Goal: Communication & Community: Answer question/provide support

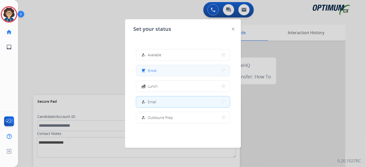
click at [177, 73] on button "free_breakfast Break" at bounding box center [183, 70] width 94 height 11
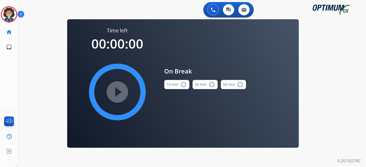
drag, startPoint x: 180, startPoint y: 87, endPoint x: 173, endPoint y: 87, distance: 6.4
click at [180, 87] on button "10 min radio_button_unchecked" at bounding box center [176, 84] width 25 height 9
click at [120, 90] on mat-icon "play_circle_filled" at bounding box center [117, 92] width 6 height 6
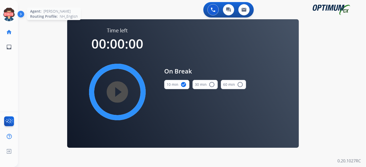
click at [10, 16] on icon at bounding box center [9, 14] width 17 height 17
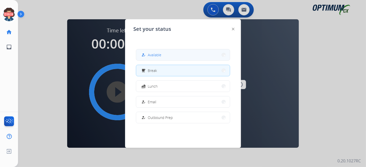
click at [183, 59] on button "how_to_reg Available" at bounding box center [183, 54] width 94 height 11
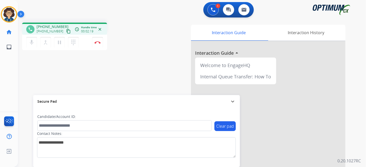
click at [130, 34] on div "phone [PHONE_NUMBER] [PHONE_NUMBER] content_copy access_time Call metrics Queue…" at bounding box center [87, 37] width 130 height 29
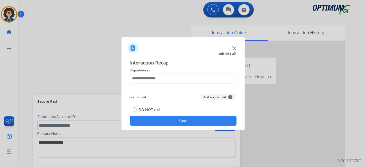
click at [54, 72] on div at bounding box center [183, 83] width 366 height 167
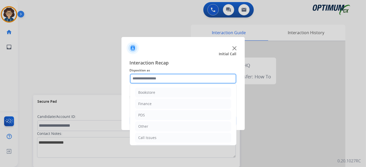
click at [179, 80] on input "text" at bounding box center [183, 79] width 107 height 10
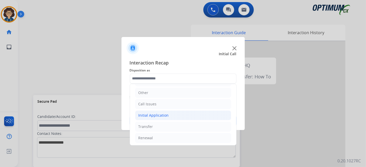
click at [182, 116] on li "Initial Application" at bounding box center [183, 116] width 96 height 10
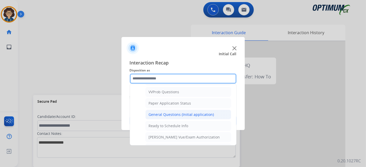
scroll to position [278, 0]
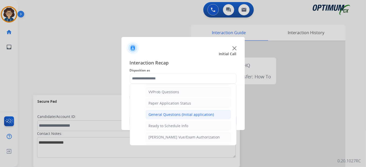
click at [203, 112] on div "General Questions (Initial application)" at bounding box center [181, 114] width 65 height 5
type input "**********"
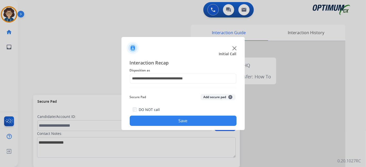
click at [189, 123] on button "Save" at bounding box center [183, 121] width 107 height 10
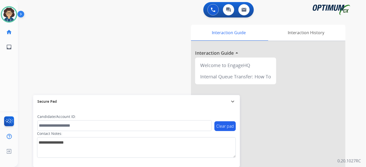
click at [84, 45] on div "swap_horiz Break voice bridge close_fullscreen Connect 3-Way Call merge_type Se…" at bounding box center [186, 126] width 336 height 215
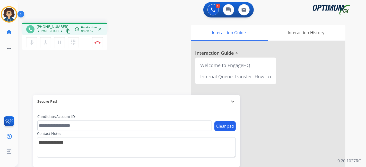
drag, startPoint x: 64, startPoint y: 31, endPoint x: 80, endPoint y: 7, distance: 29.3
click at [66, 30] on mat-icon "content_copy" at bounding box center [68, 31] width 5 height 5
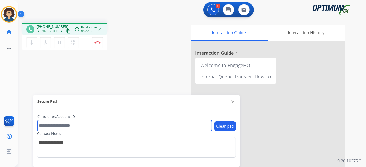
click at [74, 126] on input "text" at bounding box center [124, 126] width 175 height 11
paste input "*******"
type input "*******"
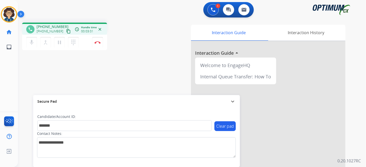
click at [130, 75] on div "phone [PHONE_NUMBER] [PHONE_NUMBER] content_copy access_time Call metrics Queue…" at bounding box center [186, 126] width 336 height 215
click at [101, 44] on button "Disconnect" at bounding box center [97, 42] width 11 height 11
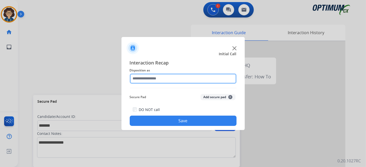
drag, startPoint x: 209, startPoint y: 75, endPoint x: 192, endPoint y: 79, distance: 17.3
click at [208, 75] on input "text" at bounding box center [183, 79] width 107 height 10
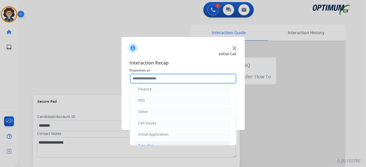
scroll to position [34, 0]
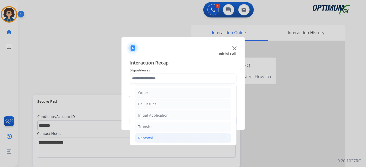
click at [154, 141] on li "Renewal" at bounding box center [183, 138] width 96 height 10
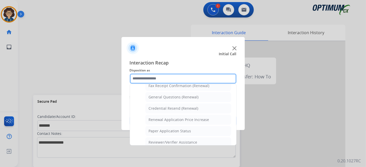
scroll to position [149, 0]
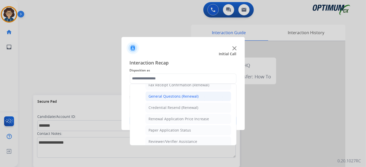
click at [192, 95] on div "General Questions (Renewal)" at bounding box center [174, 96] width 50 height 5
type input "**********"
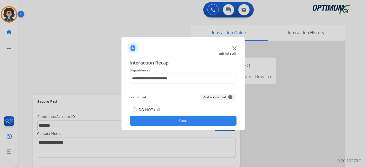
drag, startPoint x: 200, startPoint y: 94, endPoint x: 207, endPoint y: 99, distance: 8.2
click at [202, 95] on div "Secure Pad Add secure pad +" at bounding box center [183, 97] width 107 height 10
click at [207, 99] on button "Add secure pad +" at bounding box center [218, 97] width 35 height 6
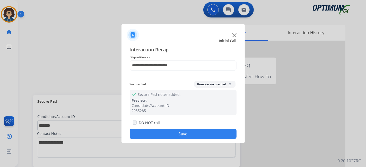
drag, startPoint x: 183, startPoint y: 139, endPoint x: 175, endPoint y: 114, distance: 26.1
click at [182, 139] on button "Save" at bounding box center [183, 134] width 107 height 10
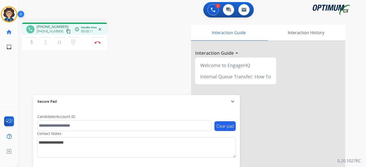
click at [66, 30] on mat-icon "content_copy" at bounding box center [68, 31] width 5 height 5
click at [150, 82] on div "phone [PHONE_NUMBER] [PHONE_NUMBER] content_copy access_time Call metrics Queue…" at bounding box center [186, 126] width 336 height 215
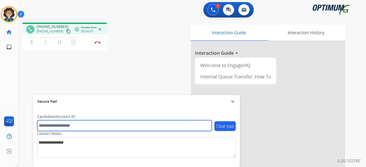
click at [85, 126] on input "text" at bounding box center [124, 126] width 175 height 11
paste input "*******"
type input "*******"
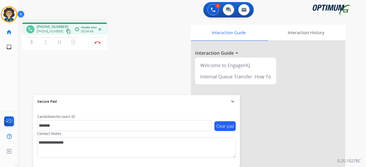
drag, startPoint x: 109, startPoint y: 72, endPoint x: 123, endPoint y: 5, distance: 68.4
click at [110, 71] on div "phone [PHONE_NUMBER] [PHONE_NUMBER] content_copy access_time Call metrics Queue…" at bounding box center [186, 126] width 336 height 215
drag, startPoint x: 65, startPoint y: 32, endPoint x: 67, endPoint y: 30, distance: 3.1
click at [67, 30] on div "phone [PHONE_NUMBER] [PHONE_NUMBER] content_copy access_time Call metrics Queue…" at bounding box center [64, 29] width 77 height 5
click at [66, 30] on mat-icon "content_copy" at bounding box center [68, 31] width 5 height 5
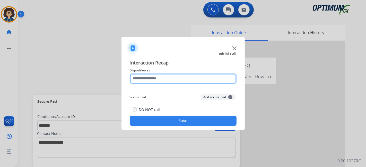
click at [180, 77] on input "text" at bounding box center [183, 79] width 107 height 10
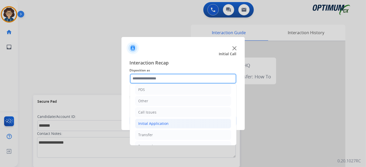
scroll to position [34, 0]
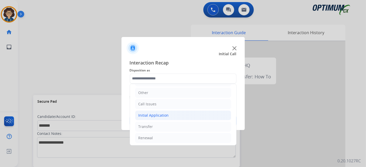
click at [180, 114] on li "Initial Application" at bounding box center [183, 116] width 96 height 10
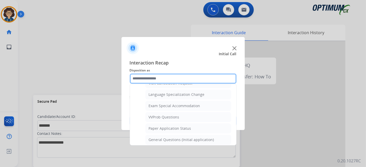
scroll to position [258, 0]
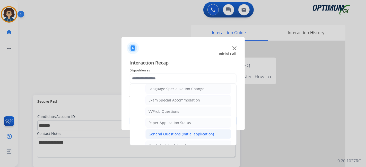
click at [197, 132] on div "General Questions (Initial application)" at bounding box center [181, 134] width 65 height 5
type input "**********"
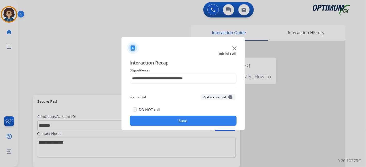
click at [215, 100] on button "Add secure pad +" at bounding box center [218, 97] width 35 height 6
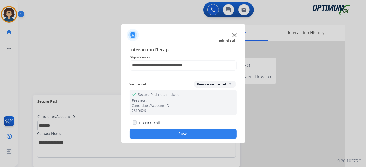
click at [190, 133] on button "Save" at bounding box center [183, 134] width 107 height 10
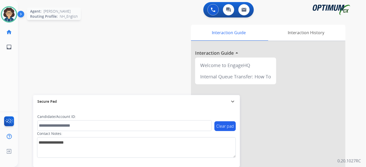
click at [14, 9] on div at bounding box center [9, 14] width 16 height 16
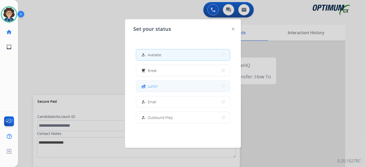
click at [161, 81] on button "fastfood Lunch" at bounding box center [183, 86] width 94 height 11
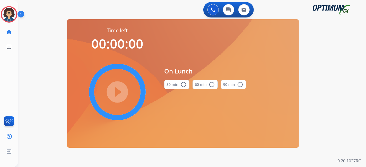
click at [174, 86] on button "30 min radio_button_unchecked" at bounding box center [176, 84] width 25 height 9
click at [114, 95] on mat-icon "play_circle_filled" at bounding box center [117, 92] width 6 height 6
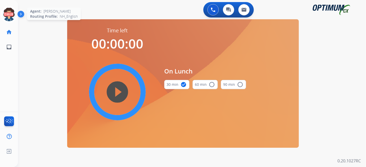
click at [9, 9] on icon at bounding box center [9, 14] width 17 height 17
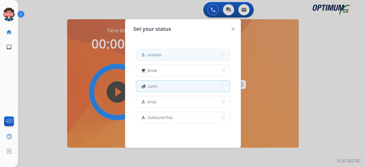
click at [178, 53] on button "how_to_reg Available" at bounding box center [183, 54] width 94 height 11
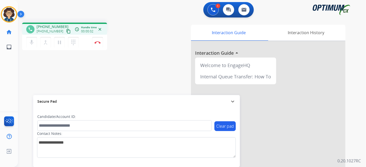
click at [66, 31] on mat-icon "content_copy" at bounding box center [68, 31] width 5 height 5
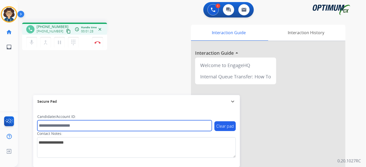
click at [93, 126] on input "text" at bounding box center [124, 126] width 175 height 11
paste input "*******"
type input "*******"
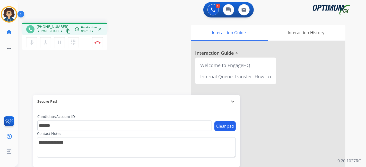
click at [119, 69] on div "phone [PHONE_NUMBER] [PHONE_NUMBER] content_copy access_time Call metrics Queue…" at bounding box center [186, 126] width 336 height 215
click at [99, 43] on img at bounding box center [98, 42] width 6 height 3
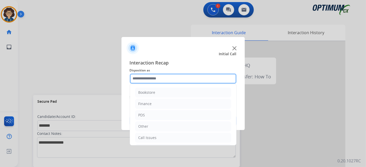
click at [182, 83] on input "text" at bounding box center [183, 79] width 107 height 10
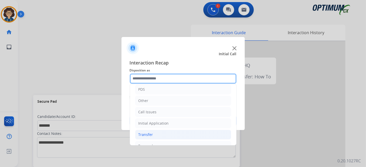
scroll to position [34, 0]
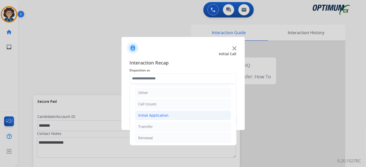
click at [171, 115] on li "Initial Application" at bounding box center [183, 116] width 96 height 10
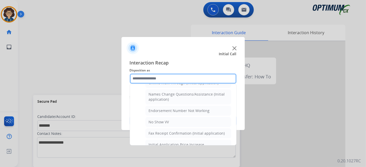
scroll to position [98, 0]
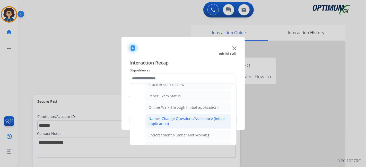
click at [199, 120] on div "Names Change Questions/Assistance (Initial application)" at bounding box center [188, 121] width 79 height 10
type input "**********"
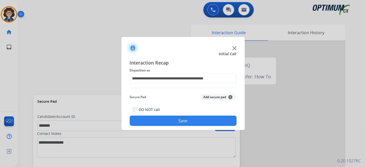
click at [217, 93] on div "Secure Pad Add secure pad +" at bounding box center [183, 97] width 107 height 10
click at [214, 98] on button "Add secure pad +" at bounding box center [218, 97] width 35 height 6
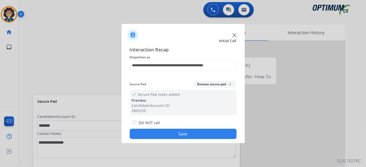
drag, startPoint x: 181, startPoint y: 136, endPoint x: 163, endPoint y: 79, distance: 59.7
click at [180, 133] on button "Save" at bounding box center [183, 134] width 107 height 10
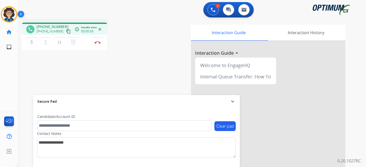
click at [66, 30] on mat-icon "content_copy" at bounding box center [68, 31] width 5 height 5
drag, startPoint x: 67, startPoint y: 30, endPoint x: 64, endPoint y: 31, distance: 3.6
click at [66, 30] on div "phone [PHONE_NUMBER] [PHONE_NUMBER] content_copy access_time Call metrics Queue…" at bounding box center [64, 29] width 77 height 5
click at [66, 31] on mat-icon "content_copy" at bounding box center [68, 31] width 5 height 5
click at [152, 64] on div "phone [PHONE_NUMBER] [PHONE_NUMBER] content_copy access_time Call metrics Queue…" at bounding box center [186, 126] width 336 height 215
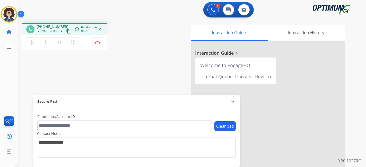
click at [135, 86] on div "phone [PHONE_NUMBER] [PHONE_NUMBER] content_copy access_time Call metrics Queue…" at bounding box center [186, 126] width 336 height 215
click at [28, 41] on button "mic Mute" at bounding box center [31, 42] width 11 height 11
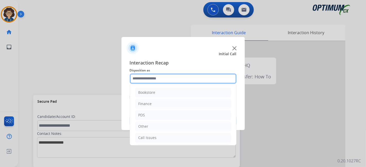
click at [159, 76] on input "text" at bounding box center [183, 79] width 107 height 10
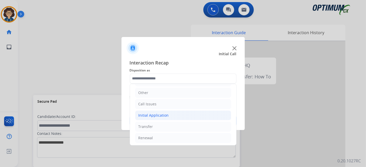
click at [165, 116] on div "Initial Application" at bounding box center [154, 115] width 30 height 5
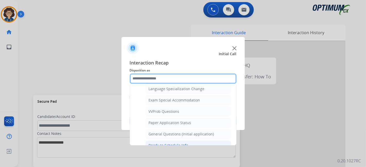
scroll to position [261, 0]
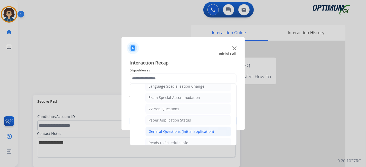
click at [195, 129] on div "General Questions (Initial application)" at bounding box center [181, 131] width 65 height 5
type input "**********"
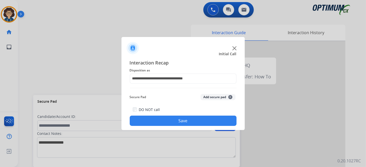
drag, startPoint x: 192, startPoint y: 128, endPoint x: 188, endPoint y: 121, distance: 7.8
click at [190, 124] on div "**********" at bounding box center [183, 92] width 123 height 75
click at [187, 120] on button "Save" at bounding box center [183, 121] width 107 height 10
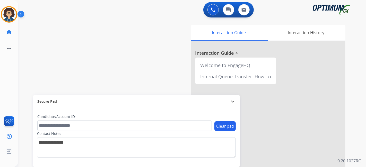
click at [135, 47] on div "swap_horiz Break voice bridge close_fullscreen Connect 3-Way Call merge_type Se…" at bounding box center [186, 126] width 336 height 215
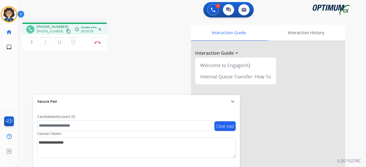
click at [66, 32] on mat-icon "content_copy" at bounding box center [68, 31] width 5 height 5
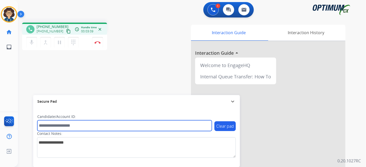
click at [82, 128] on input "text" at bounding box center [124, 126] width 175 height 11
paste input "**********"
drag, startPoint x: 103, startPoint y: 126, endPoint x: 45, endPoint y: 122, distance: 57.8
click at [45, 122] on input "**********" at bounding box center [124, 126] width 175 height 11
type input "*"
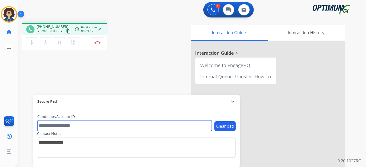
paste input "*******"
type input "*******"
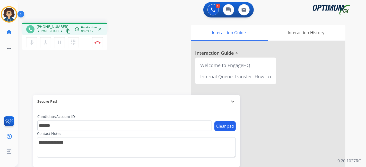
click at [149, 67] on div "phone [PHONE_NUMBER] [PHONE_NUMBER] content_copy access_time Call metrics Queue…" at bounding box center [186, 126] width 336 height 215
click at [100, 43] on img at bounding box center [98, 42] width 6 height 3
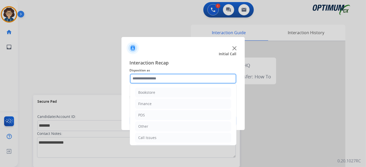
click at [155, 78] on input "text" at bounding box center [183, 79] width 107 height 10
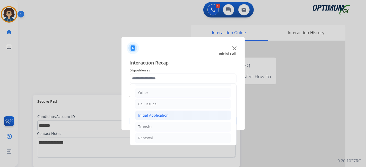
click at [177, 117] on li "Initial Application" at bounding box center [183, 116] width 96 height 10
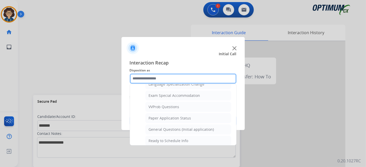
scroll to position [268, 0]
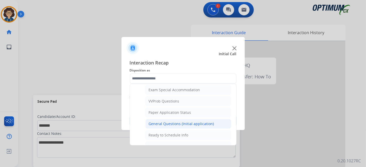
click at [194, 122] on div "General Questions (Initial application)" at bounding box center [181, 124] width 65 height 5
type input "**********"
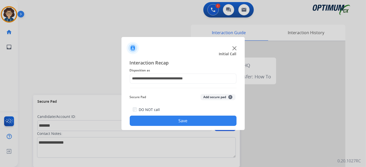
click at [207, 97] on button "Add secure pad +" at bounding box center [218, 97] width 35 height 6
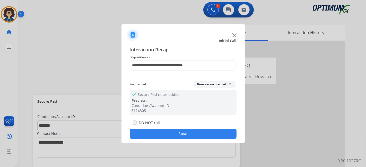
click at [196, 135] on button "Save" at bounding box center [183, 134] width 107 height 10
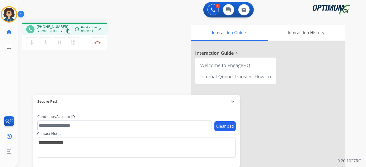
click at [66, 32] on mat-icon "content_copy" at bounding box center [68, 31] width 5 height 5
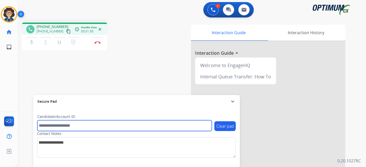
click at [81, 123] on input "text" at bounding box center [124, 126] width 175 height 11
paste input "*******"
type input "*******"
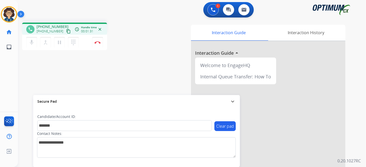
click at [109, 68] on div "phone [PHONE_NUMBER] [PHONE_NUMBER] content_copy access_time Call metrics Queue…" at bounding box center [186, 126] width 336 height 215
click at [98, 44] on button "Disconnect" at bounding box center [97, 42] width 11 height 11
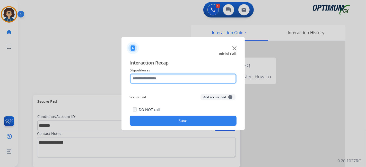
click at [181, 80] on input "text" at bounding box center [183, 79] width 107 height 10
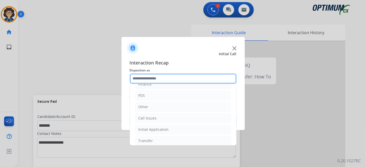
scroll to position [34, 0]
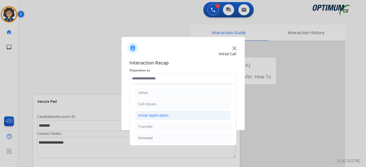
drag, startPoint x: 175, startPoint y: 118, endPoint x: 215, endPoint y: 108, distance: 41.5
click at [175, 118] on li "Initial Application" at bounding box center [183, 116] width 96 height 10
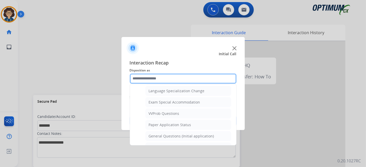
scroll to position [260, 0]
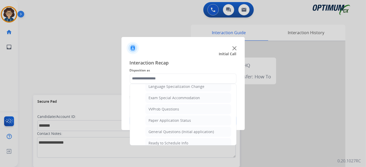
drag, startPoint x: 199, startPoint y: 127, endPoint x: 211, endPoint y: 112, distance: 19.5
click at [199, 130] on div "General Questions (Initial application)" at bounding box center [181, 132] width 65 height 5
type input "**********"
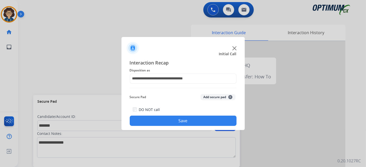
click at [216, 97] on button "Add secure pad +" at bounding box center [218, 97] width 35 height 6
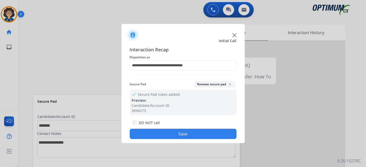
click at [199, 132] on button "Save" at bounding box center [183, 134] width 107 height 10
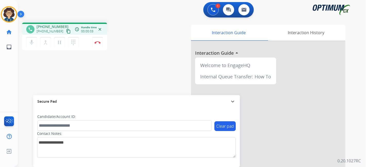
click at [66, 30] on mat-icon "content_copy" at bounding box center [68, 31] width 5 height 5
click at [42, 72] on div "phone [PHONE_NUMBER] [PHONE_NUMBER] content_copy access_time Call metrics Queue…" at bounding box center [186, 126] width 336 height 215
click at [100, 43] on img at bounding box center [98, 42] width 6 height 3
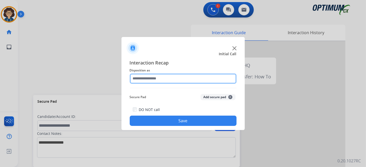
click at [176, 81] on input "text" at bounding box center [183, 79] width 107 height 10
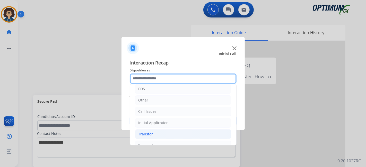
scroll to position [34, 0]
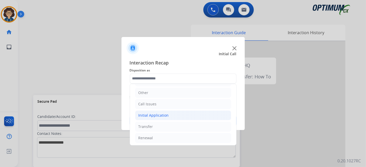
drag, startPoint x: 165, startPoint y: 114, endPoint x: 195, endPoint y: 110, distance: 30.4
click at [167, 113] on div "Initial Application" at bounding box center [154, 115] width 30 height 5
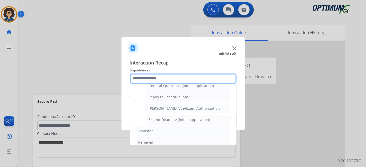
scroll to position [273, 0]
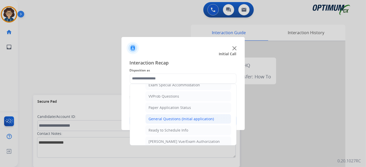
click at [196, 117] on div "General Questions (Initial application)" at bounding box center [181, 119] width 65 height 5
type input "**********"
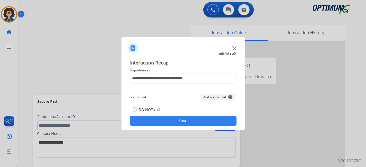
drag, startPoint x: 190, startPoint y: 119, endPoint x: 184, endPoint y: 131, distance: 13.2
click at [190, 119] on button "Save" at bounding box center [183, 121] width 107 height 10
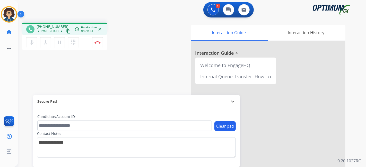
drag, startPoint x: 64, startPoint y: 30, endPoint x: 78, endPoint y: 4, distance: 29.5
click at [66, 30] on mat-icon "content_copy" at bounding box center [68, 31] width 5 height 5
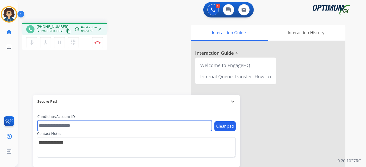
click at [78, 125] on input "text" at bounding box center [124, 126] width 175 height 11
paste input "*******"
type input "*******"
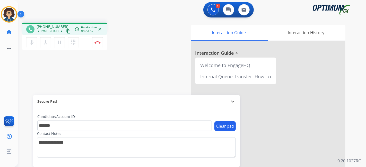
click at [100, 79] on div "phone [PHONE_NUMBER] [PHONE_NUMBER] content_copy access_time Call metrics Queue…" at bounding box center [186, 126] width 336 height 215
click at [97, 41] on img at bounding box center [98, 42] width 6 height 3
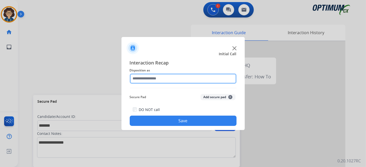
click at [168, 82] on input "text" at bounding box center [183, 79] width 107 height 10
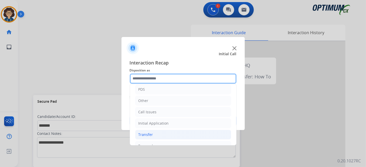
scroll to position [34, 0]
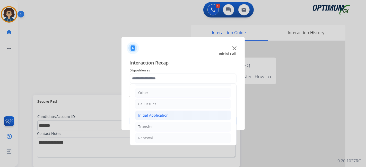
click at [171, 117] on li "Initial Application" at bounding box center [183, 116] width 96 height 10
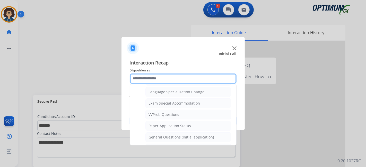
scroll to position [257, 0]
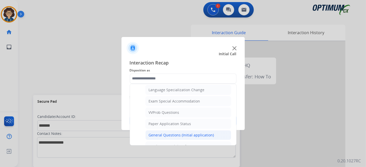
click at [212, 131] on li "General Questions (Initial application)" at bounding box center [189, 136] width 86 height 10
type input "**********"
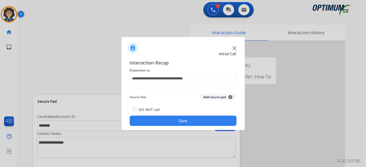
click at [223, 96] on button "Add secure pad +" at bounding box center [218, 97] width 35 height 6
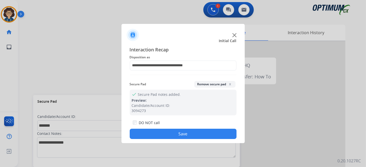
click at [183, 139] on button "Save" at bounding box center [183, 134] width 107 height 10
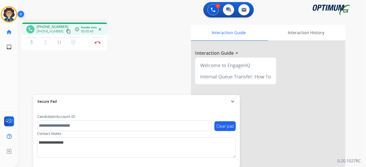
drag, startPoint x: 63, startPoint y: 30, endPoint x: 83, endPoint y: 2, distance: 34.8
click at [66, 29] on mat-icon "content_copy" at bounding box center [68, 31] width 5 height 5
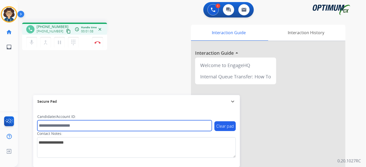
click at [88, 125] on input "text" at bounding box center [124, 126] width 175 height 11
paste input "*******"
type input "*******"
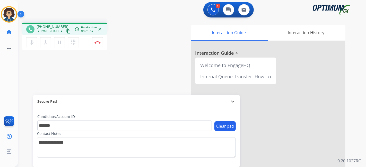
drag, startPoint x: 118, startPoint y: 79, endPoint x: 125, endPoint y: 26, distance: 53.5
click at [119, 78] on div "phone [PHONE_NUMBER] [PHONE_NUMBER] content_copy access_time Call metrics Queue…" at bounding box center [186, 126] width 336 height 215
click at [99, 43] on img at bounding box center [98, 42] width 6 height 3
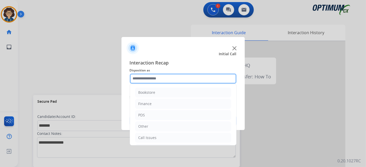
click at [190, 78] on input "text" at bounding box center [183, 79] width 107 height 10
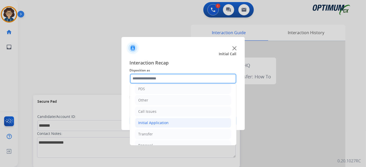
scroll to position [34, 0]
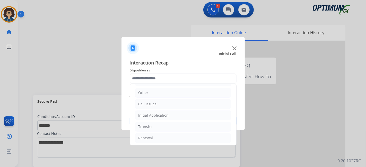
drag, startPoint x: 175, startPoint y: 114, endPoint x: 196, endPoint y: 108, distance: 21.5
click at [178, 114] on li "Initial Application" at bounding box center [183, 116] width 96 height 10
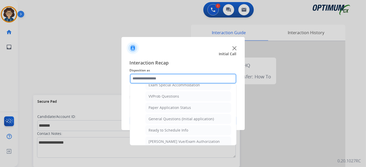
scroll to position [274, 0]
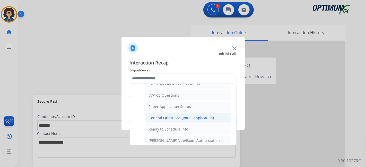
click at [189, 116] on div "General Questions (Initial application)" at bounding box center [181, 118] width 65 height 5
type input "**********"
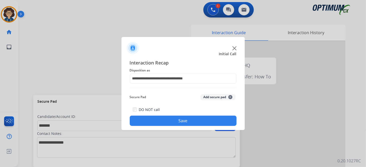
drag, startPoint x: 214, startPoint y: 97, endPoint x: 200, endPoint y: 123, distance: 30.3
click at [214, 97] on button "Add secure pad +" at bounding box center [218, 97] width 35 height 6
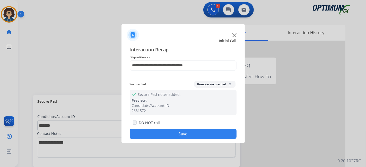
drag, startPoint x: 191, startPoint y: 135, endPoint x: 122, endPoint y: 4, distance: 148.3
click at [190, 133] on button "Save" at bounding box center [183, 134] width 107 height 10
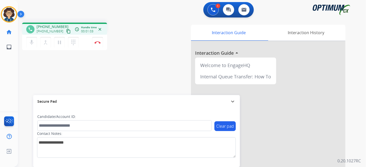
drag, startPoint x: 64, startPoint y: 31, endPoint x: 65, endPoint y: 28, distance: 3.3
click at [65, 28] on button "content_copy" at bounding box center [68, 31] width 6 height 6
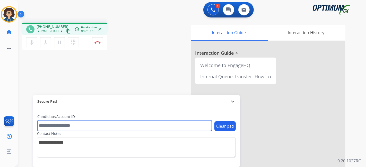
click at [86, 124] on input "text" at bounding box center [124, 126] width 175 height 11
paste input "*******"
type input "*******"
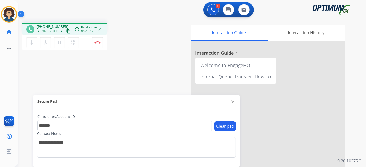
drag, startPoint x: 115, startPoint y: 82, endPoint x: 115, endPoint y: 3, distance: 78.6
click at [115, 81] on div "phone [PHONE_NUMBER] [PHONE_NUMBER] content_copy access_time Call metrics Queue…" at bounding box center [186, 126] width 336 height 215
click at [138, 74] on div "phone [PHONE_NUMBER] [PHONE_NUMBER] content_copy access_time Call metrics Queue…" at bounding box center [186, 126] width 336 height 215
click at [101, 40] on button "Disconnect" at bounding box center [97, 42] width 11 height 11
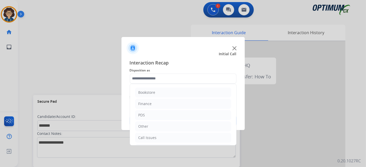
click at [183, 82] on input "text" at bounding box center [183, 79] width 107 height 10
drag, startPoint x: 165, startPoint y: 114, endPoint x: 213, endPoint y: 112, distance: 48.7
click at [166, 114] on div "Initial Application" at bounding box center [154, 115] width 30 height 5
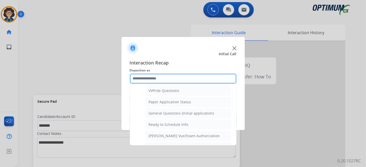
scroll to position [285, 0]
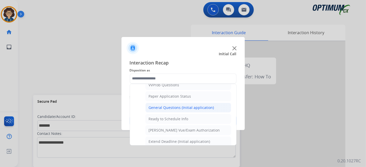
click at [199, 105] on div "General Questions (Initial application)" at bounding box center [181, 107] width 65 height 5
type input "**********"
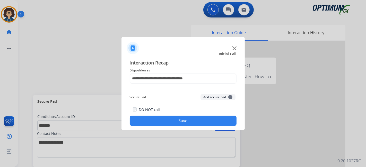
drag, startPoint x: 207, startPoint y: 95, endPoint x: 185, endPoint y: 122, distance: 34.8
click at [207, 95] on button "Add secure pad +" at bounding box center [218, 97] width 35 height 6
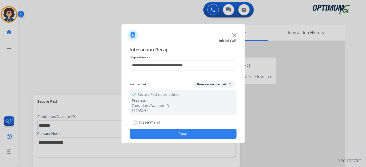
drag, startPoint x: 176, startPoint y: 134, endPoint x: 146, endPoint y: 10, distance: 128.3
click at [175, 131] on button "Save" at bounding box center [183, 134] width 107 height 10
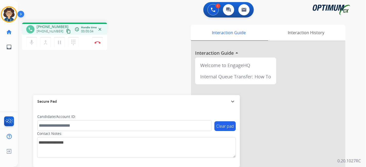
click at [66, 32] on mat-icon "content_copy" at bounding box center [68, 31] width 5 height 5
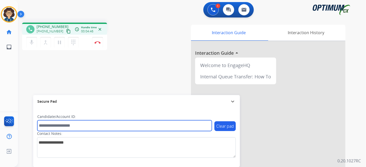
click at [70, 125] on input "text" at bounding box center [124, 126] width 175 height 11
paste input "*******"
type input "*******"
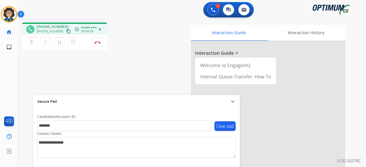
click at [104, 73] on div "phone [PHONE_NUMBER] [PHONE_NUMBER] content_copy access_time Call metrics Queue…" at bounding box center [186, 126] width 336 height 215
click at [100, 43] on img at bounding box center [98, 42] width 6 height 3
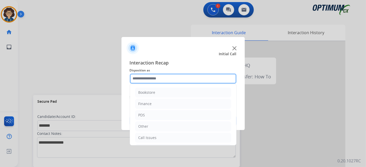
click at [177, 81] on input "text" at bounding box center [183, 79] width 107 height 10
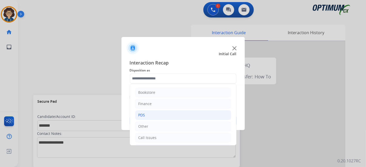
drag, startPoint x: 186, startPoint y: 114, endPoint x: 199, endPoint y: 109, distance: 13.8
click at [188, 114] on li "PDS" at bounding box center [183, 116] width 96 height 10
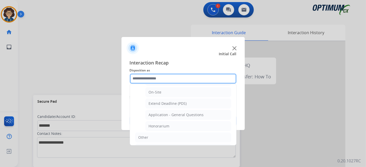
scroll to position [142, 0]
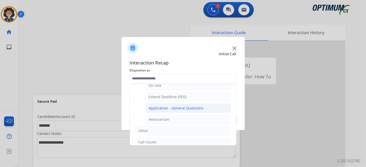
click at [199, 107] on div "Application - General Questions" at bounding box center [176, 108] width 55 height 5
type input "**********"
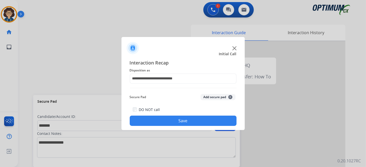
click at [214, 97] on button "Add secure pad +" at bounding box center [218, 97] width 35 height 6
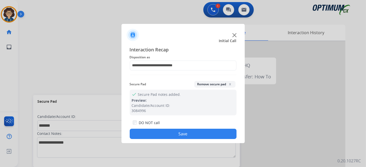
drag, startPoint x: 185, startPoint y: 137, endPoint x: 162, endPoint y: 79, distance: 63.0
click at [185, 137] on button "Save" at bounding box center [183, 134] width 107 height 10
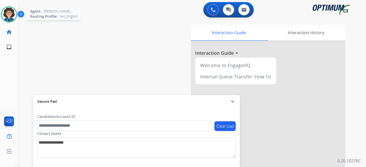
click at [16, 18] on div at bounding box center [9, 14] width 16 height 16
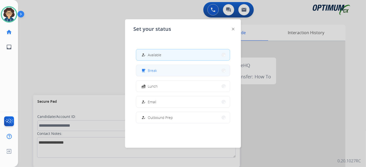
click at [164, 73] on button "free_breakfast Break" at bounding box center [183, 70] width 94 height 11
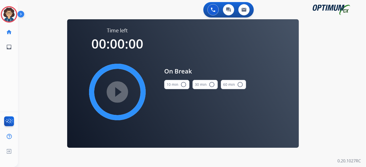
click at [338, 113] on div "0 Voice Interactions 0 Chat Interactions 0 Email Interactions swap_horiz Break …" at bounding box center [192, 83] width 348 height 167
drag, startPoint x: 171, startPoint y: 89, endPoint x: 162, endPoint y: 88, distance: 9.7
click at [167, 89] on button "10 min radio_button_unchecked" at bounding box center [176, 84] width 25 height 9
drag, startPoint x: 107, startPoint y: 74, endPoint x: 107, endPoint y: 78, distance: 3.6
click at [107, 74] on div "play_circle_filled" at bounding box center [117, 92] width 77 height 77
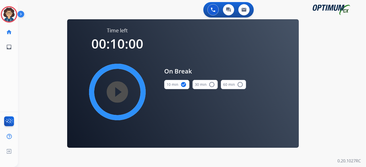
click at [114, 90] on mat-icon "play_circle_filled" at bounding box center [117, 92] width 6 height 6
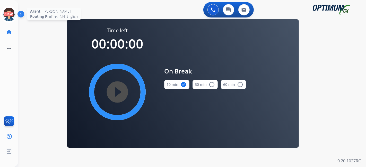
click at [11, 13] on icon at bounding box center [9, 14] width 17 height 17
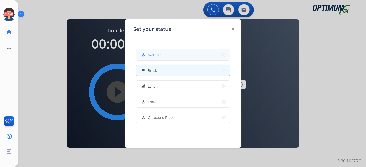
click at [168, 58] on button "how_to_reg Available" at bounding box center [183, 54] width 94 height 11
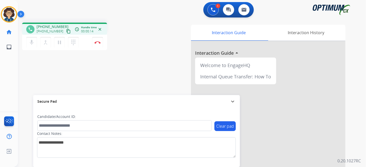
drag, startPoint x: 61, startPoint y: 30, endPoint x: 81, endPoint y: 8, distance: 30.1
click at [66, 30] on mat-icon "content_copy" at bounding box center [68, 31] width 5 height 5
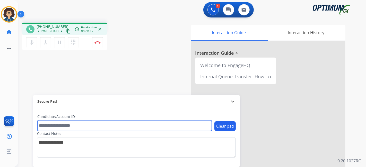
click at [71, 126] on input "text" at bounding box center [124, 126] width 175 height 11
paste input "*******"
type input "*******"
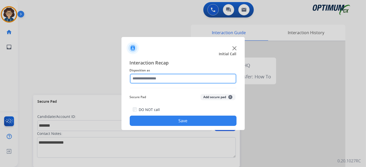
click at [174, 80] on input "text" at bounding box center [183, 79] width 107 height 10
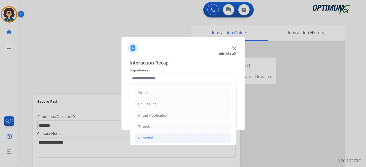
click at [172, 133] on li "Renewal" at bounding box center [183, 138] width 96 height 10
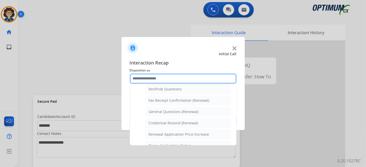
scroll to position [126, 0]
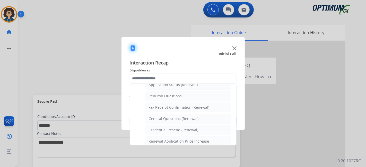
drag, startPoint x: 181, startPoint y: 120, endPoint x: 205, endPoint y: 107, distance: 27.8
click at [181, 120] on li "General Questions (Renewal)" at bounding box center [189, 119] width 86 height 10
type input "**********"
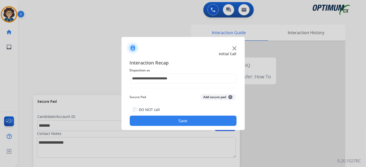
drag, startPoint x: 216, startPoint y: 97, endPoint x: 193, endPoint y: 130, distance: 40.6
click at [214, 99] on button "Add secure pad +" at bounding box center [218, 97] width 35 height 6
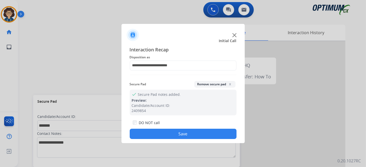
click at [193, 131] on button "Save" at bounding box center [183, 134] width 107 height 10
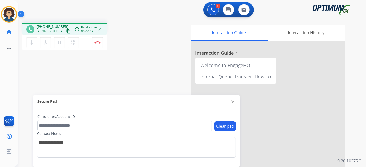
drag, startPoint x: 61, startPoint y: 30, endPoint x: 75, endPoint y: 3, distance: 30.9
click at [66, 29] on mat-icon "content_copy" at bounding box center [68, 31] width 5 height 5
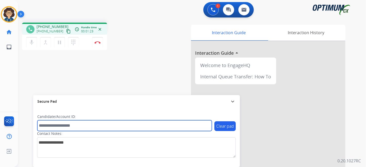
click at [81, 128] on input "text" at bounding box center [124, 126] width 175 height 11
paste input "*******"
type input "*******"
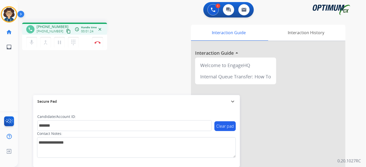
click at [115, 80] on div "phone [PHONE_NUMBER] [PHONE_NUMBER] content_copy access_time Call metrics Queue…" at bounding box center [186, 126] width 336 height 215
click at [100, 41] on button "Disconnect" at bounding box center [97, 42] width 11 height 11
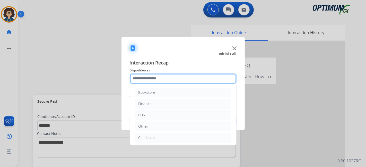
click at [168, 77] on input "text" at bounding box center [183, 79] width 107 height 10
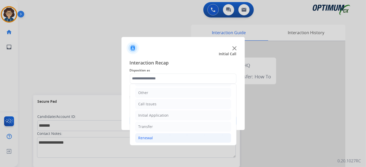
click at [177, 134] on li "Renewal" at bounding box center [183, 138] width 96 height 10
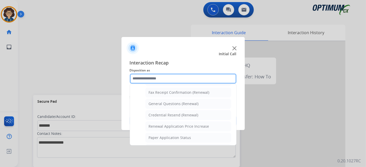
scroll to position [138, 0]
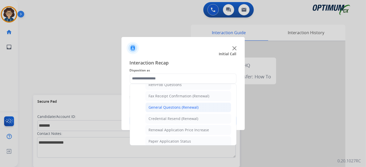
click at [193, 105] on div "General Questions (Renewal)" at bounding box center [174, 107] width 50 height 5
type input "**********"
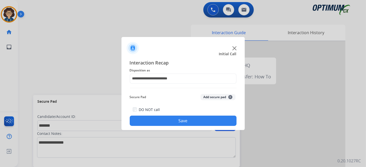
click at [217, 95] on button "Add secure pad +" at bounding box center [218, 97] width 35 height 6
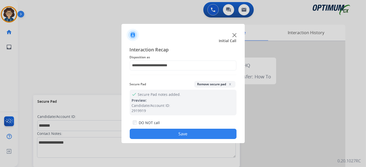
click at [182, 132] on button "Save" at bounding box center [183, 134] width 107 height 10
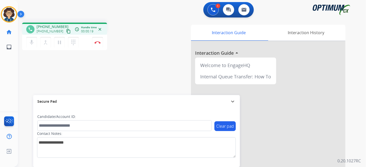
drag, startPoint x: 64, startPoint y: 30, endPoint x: 68, endPoint y: 25, distance: 6.8
click at [66, 30] on mat-icon "content_copy" at bounding box center [68, 31] width 5 height 5
click at [156, 67] on div "Interaction Guide Interaction History Interaction Guide arrow_drop_up Welcome t…" at bounding box center [250, 129] width 192 height 209
click at [101, 44] on button "Disconnect" at bounding box center [97, 42] width 11 height 11
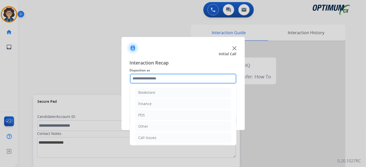
click at [171, 78] on input "text" at bounding box center [183, 79] width 107 height 10
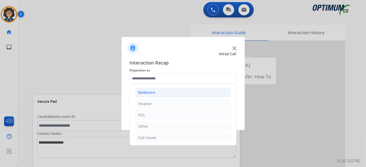
click at [166, 92] on li "Bookstore" at bounding box center [183, 93] width 96 height 10
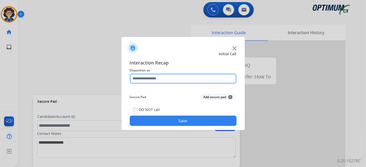
click at [157, 82] on input "text" at bounding box center [183, 79] width 107 height 10
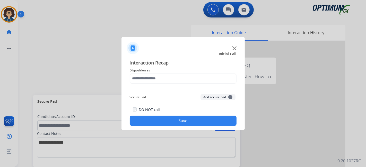
click at [184, 58] on div "Interaction Recap Disposition as Secure Pad Add secure pad + DO NOT call Save" at bounding box center [183, 92] width 123 height 75
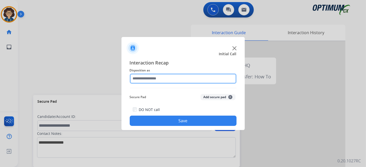
click at [180, 80] on input "text" at bounding box center [183, 79] width 107 height 10
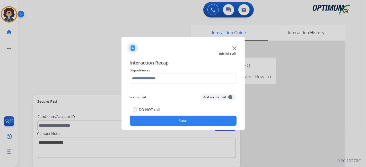
click at [170, 98] on div "Secure Pad Add secure pad +" at bounding box center [183, 97] width 107 height 10
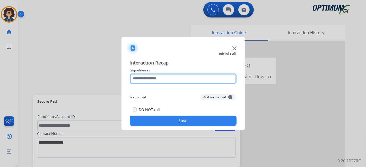
click at [173, 75] on input "text" at bounding box center [183, 79] width 107 height 10
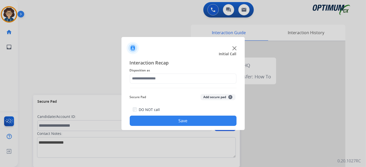
click at [169, 98] on div "Secure Pad Add secure pad +" at bounding box center [183, 97] width 107 height 10
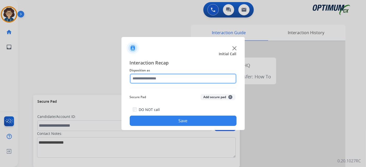
click at [174, 80] on input "text" at bounding box center [183, 79] width 107 height 10
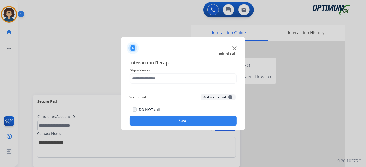
click at [191, 64] on span "Interaction Recap" at bounding box center [183, 63] width 107 height 8
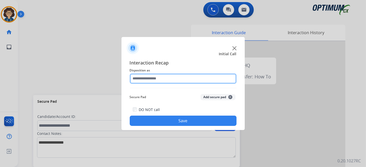
click at [184, 80] on input "text" at bounding box center [183, 79] width 107 height 10
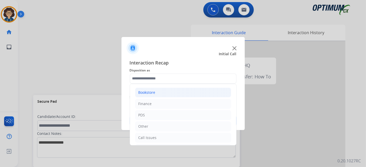
drag, startPoint x: 181, startPoint y: 93, endPoint x: 213, endPoint y: 90, distance: 32.3
click at [181, 93] on li "Bookstore" at bounding box center [183, 93] width 96 height 10
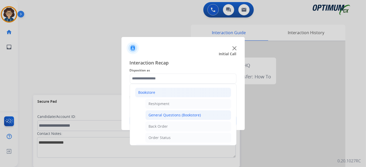
click at [193, 114] on div "General Questions (Bookstore)" at bounding box center [175, 115] width 52 height 5
type input "**********"
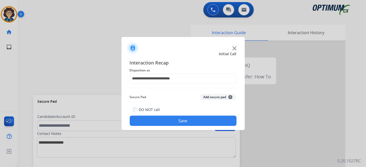
click at [187, 119] on button "Save" at bounding box center [183, 121] width 107 height 10
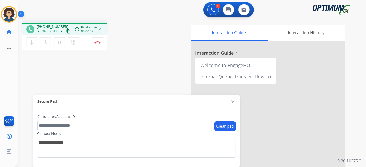
click at [65, 29] on button "content_copy" at bounding box center [68, 31] width 6 height 6
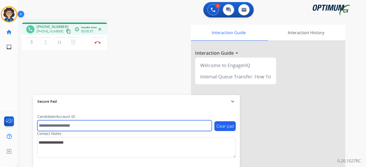
click at [65, 128] on input "text" at bounding box center [124, 126] width 175 height 11
paste input "*******"
type input "*******"
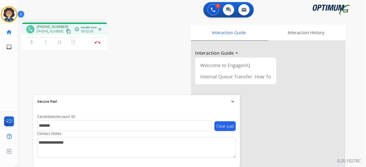
click at [143, 57] on div "phone [PHONE_NUMBER] [PHONE_NUMBER] content_copy access_time Call metrics Queue…" at bounding box center [186, 126] width 336 height 215
click at [100, 42] on img at bounding box center [98, 42] width 6 height 3
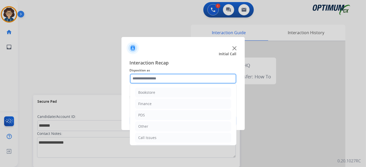
click at [184, 76] on input "text" at bounding box center [183, 79] width 107 height 10
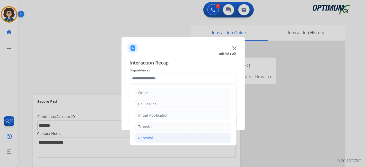
click at [189, 137] on li "Renewal" at bounding box center [183, 138] width 96 height 10
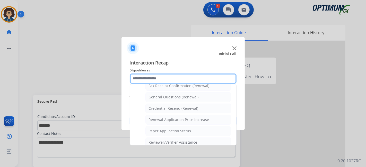
scroll to position [147, 0]
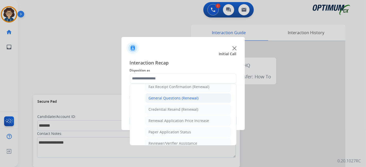
click at [194, 96] on div "General Questions (Renewal)" at bounding box center [174, 98] width 50 height 5
type input "**********"
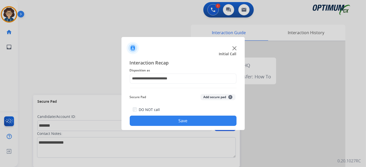
click at [209, 95] on button "Add secure pad +" at bounding box center [218, 97] width 35 height 6
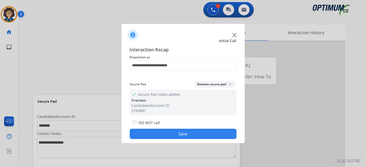
click at [193, 131] on button "Save" at bounding box center [183, 134] width 107 height 10
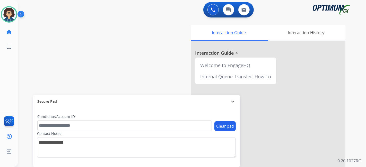
drag, startPoint x: 37, startPoint y: 44, endPoint x: 6, endPoint y: 22, distance: 37.9
click at [36, 44] on div "swap_horiz Break voice bridge close_fullscreen Connect 3-Way Call merge_type Se…" at bounding box center [186, 126] width 336 height 215
click at [6, 18] on img at bounding box center [9, 14] width 14 height 14
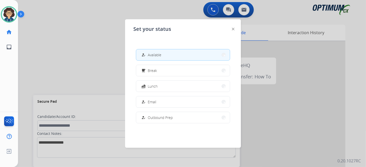
scroll to position [128, 0]
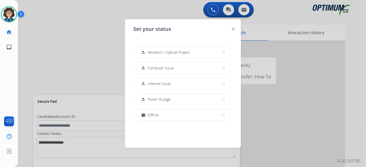
click at [164, 116] on button "work_off Offline" at bounding box center [183, 115] width 94 height 11
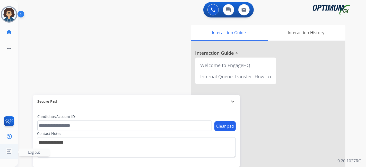
click at [13, 152] on img at bounding box center [8, 152] width 9 height 10
